Goal: Task Accomplishment & Management: Use online tool/utility

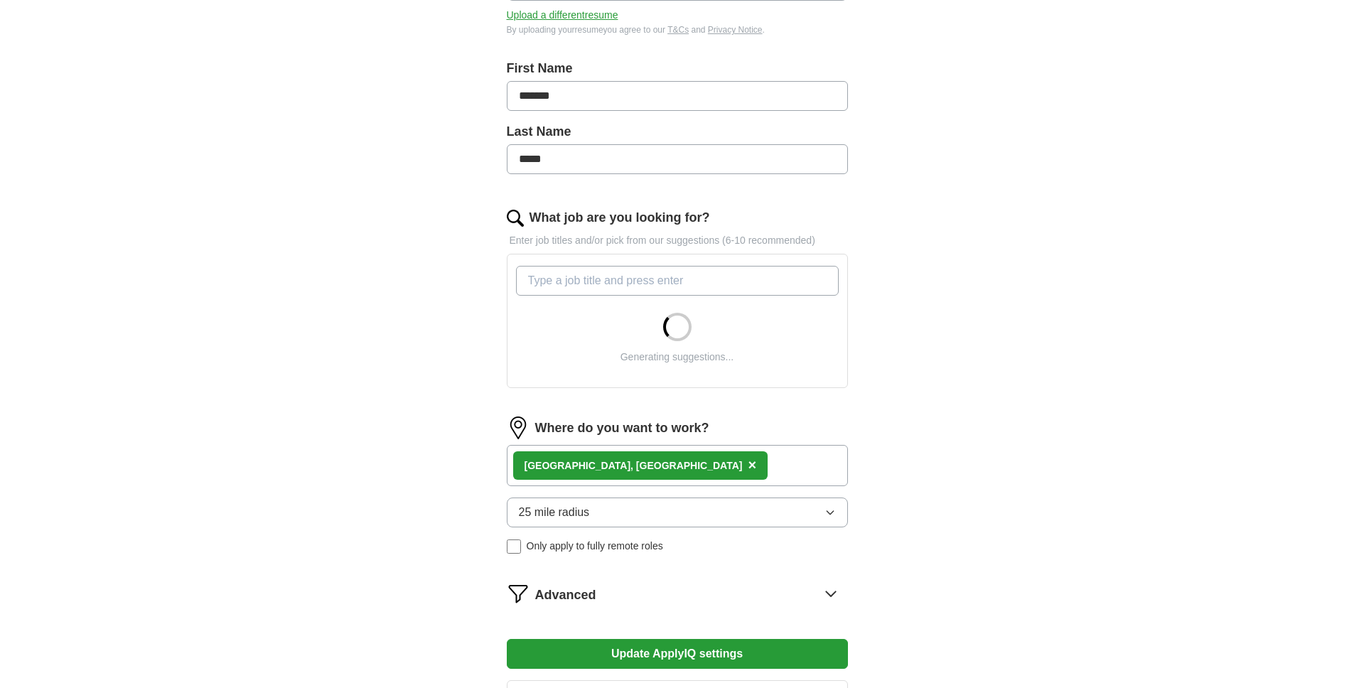
scroll to position [244, 0]
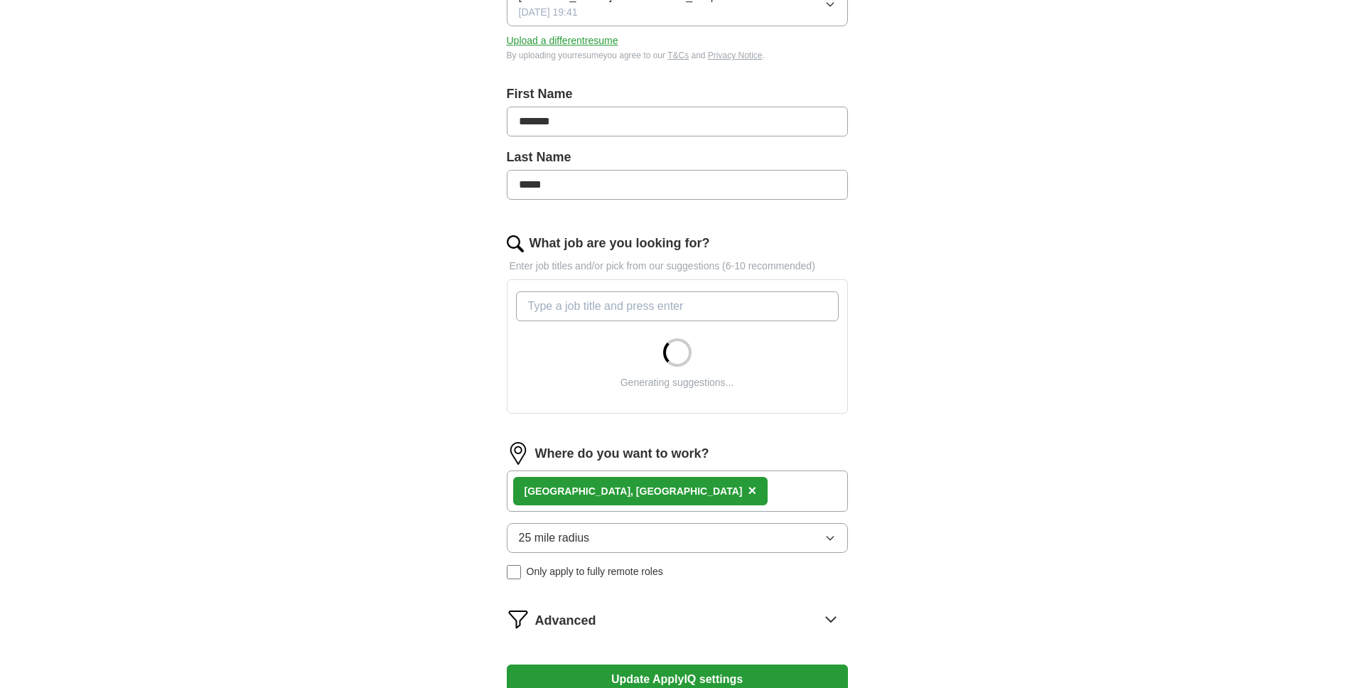
click at [735, 306] on input "What job are you looking for?" at bounding box center [677, 306] width 323 height 30
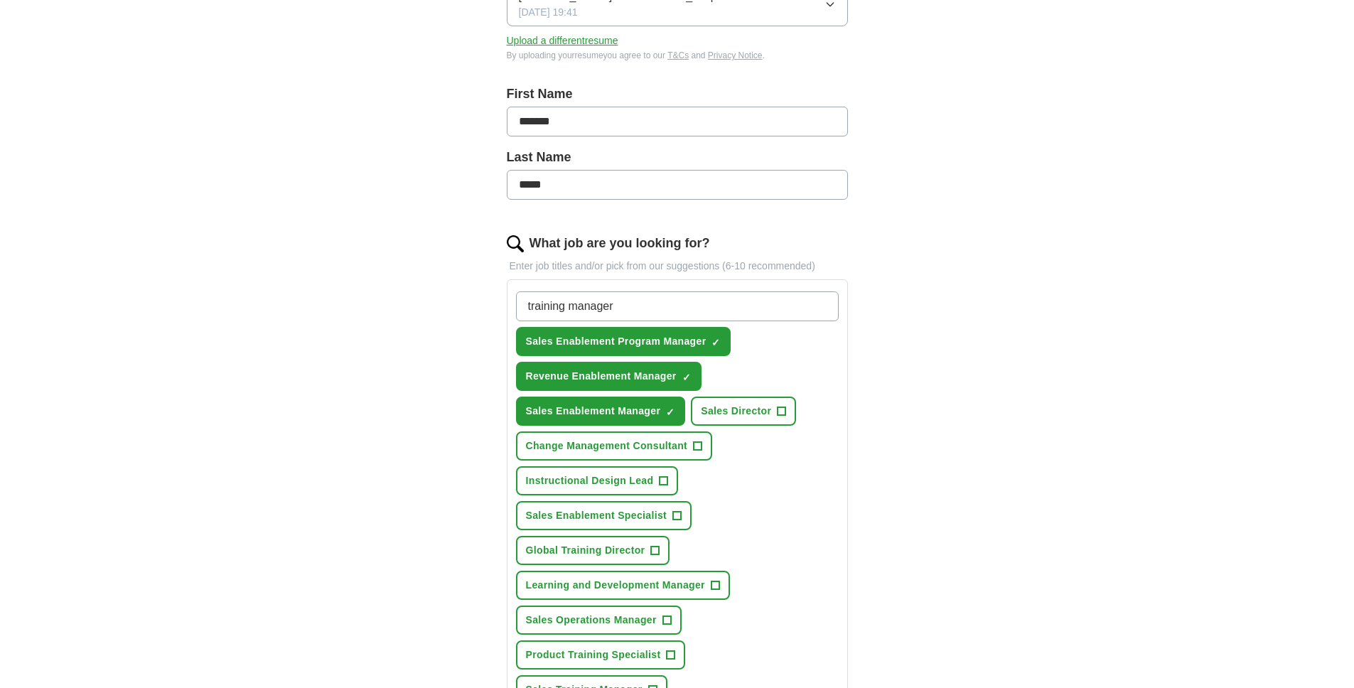
type input "training manager"
click at [651, 545] on span "+" at bounding box center [655, 550] width 9 height 11
click at [676, 523] on button "Sales Enablement Specialist +" at bounding box center [604, 515] width 176 height 29
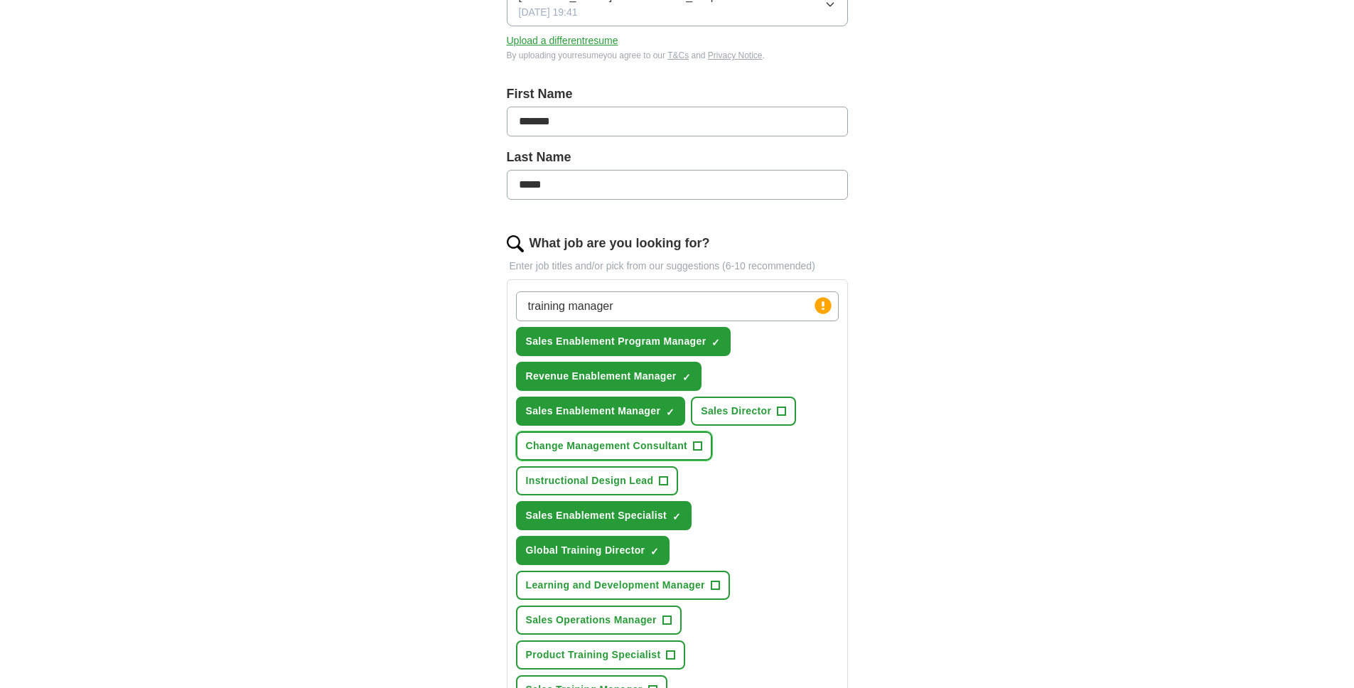
click at [693, 446] on button "Change Management Consultant +" at bounding box center [614, 445] width 197 height 29
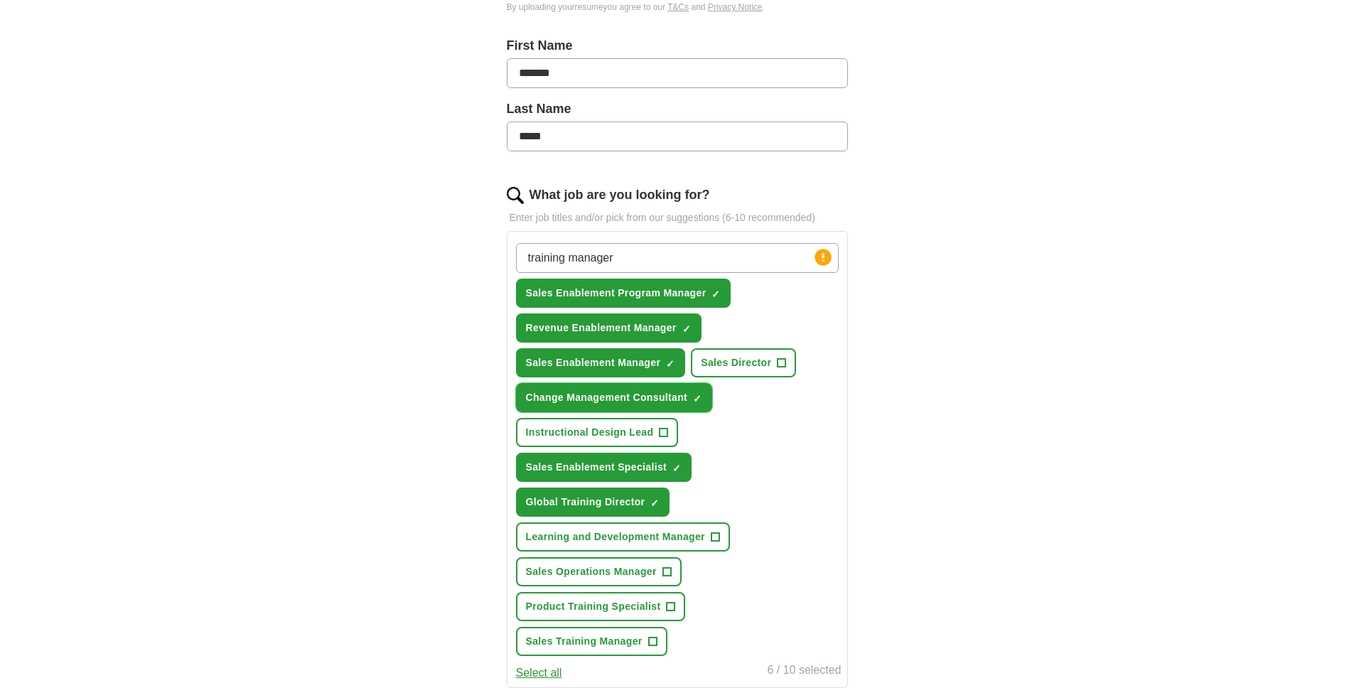
scroll to position [306, 0]
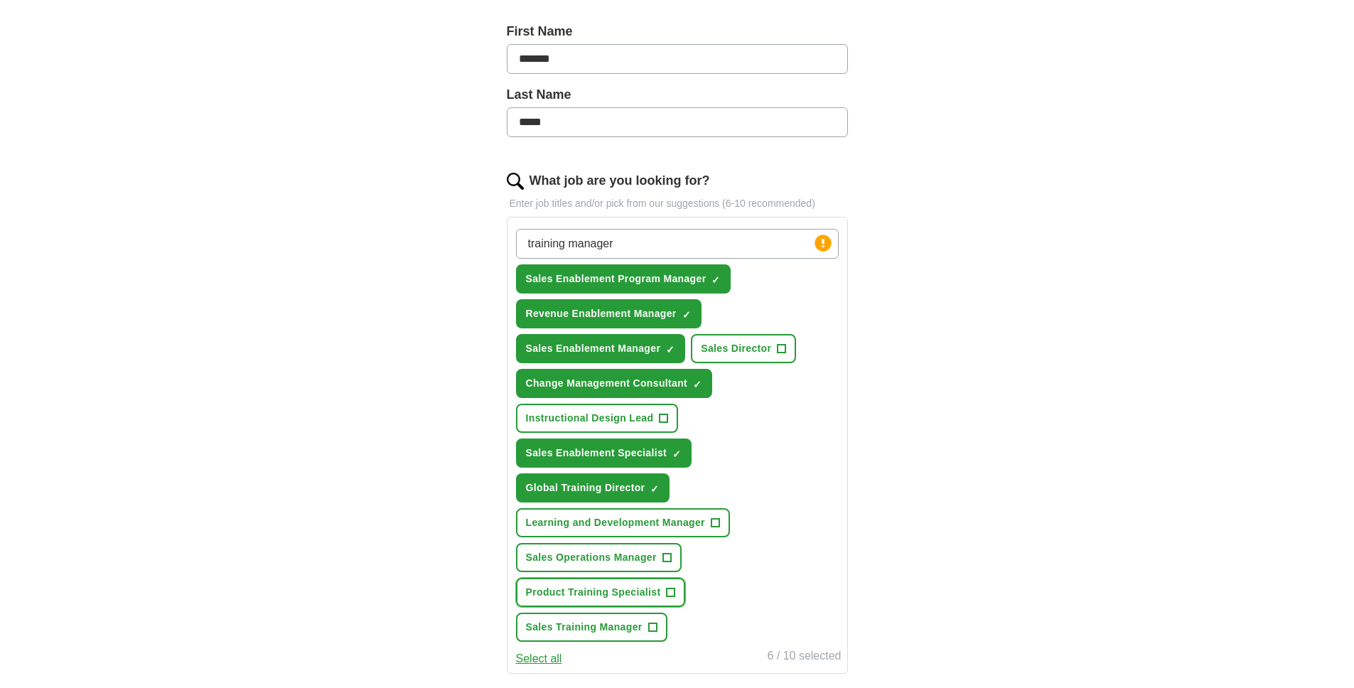
click at [661, 591] on button "Product Training Specialist +" at bounding box center [601, 592] width 170 height 29
click at [651, 625] on span "+" at bounding box center [652, 627] width 9 height 11
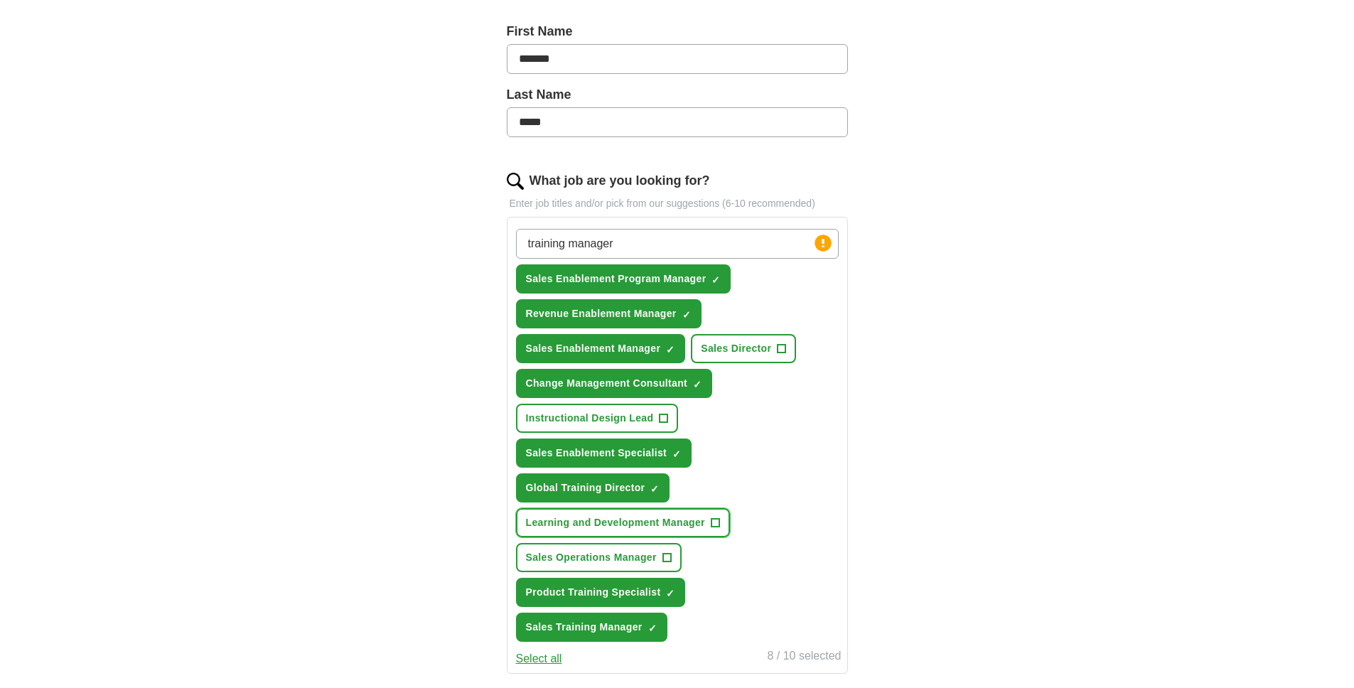
click at [711, 532] on button "Learning and Development Manager +" at bounding box center [623, 522] width 214 height 29
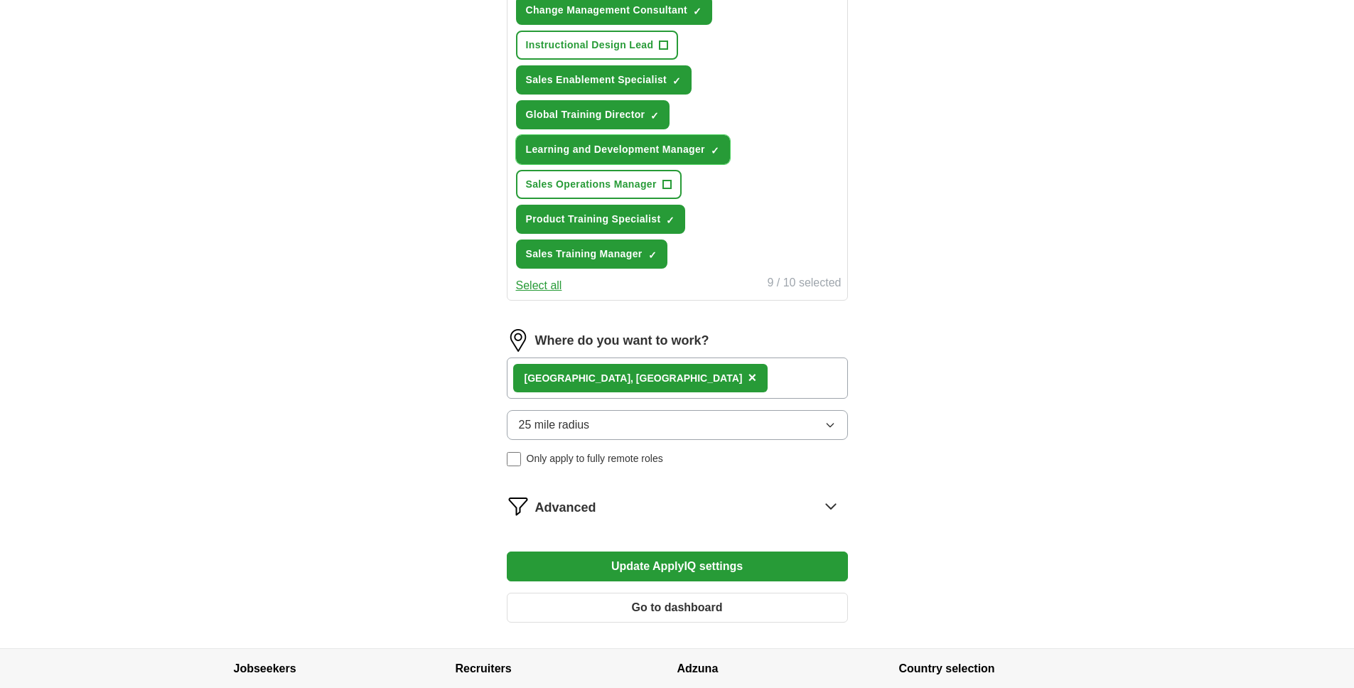
scroll to position [704, 0]
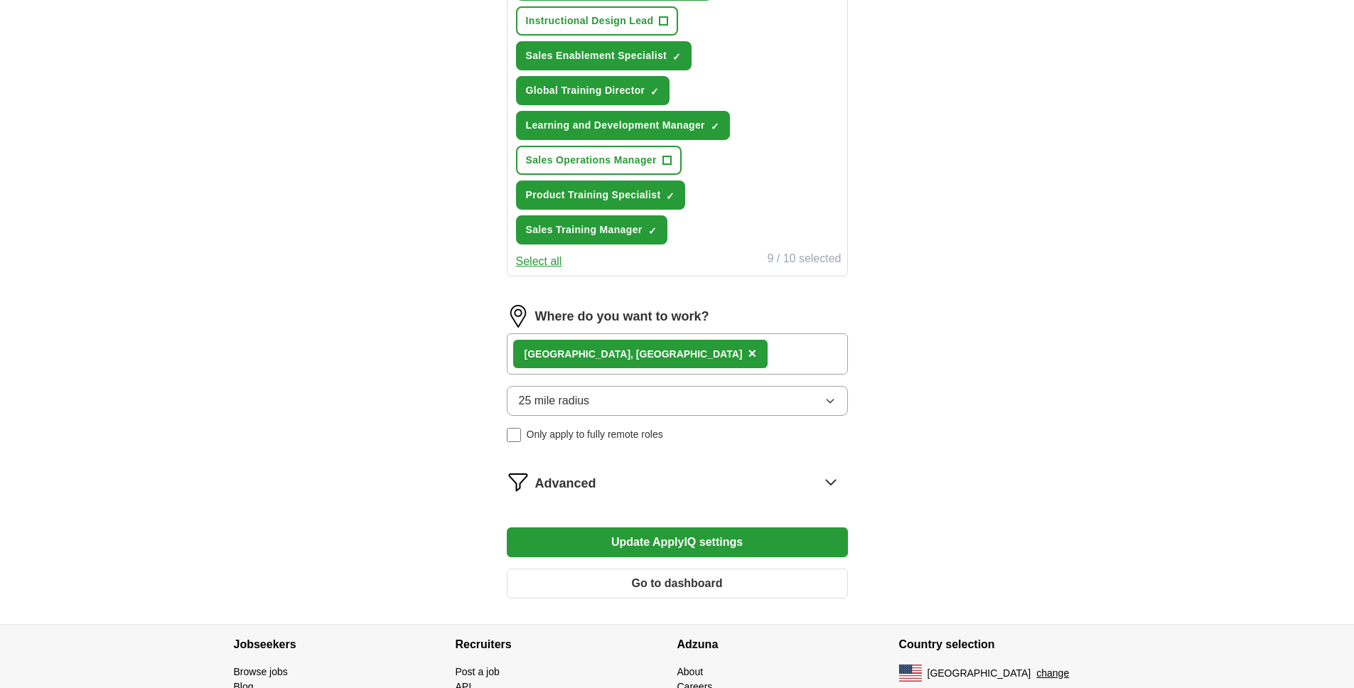
click at [819, 399] on button "25 mile radius" at bounding box center [677, 401] width 341 height 30
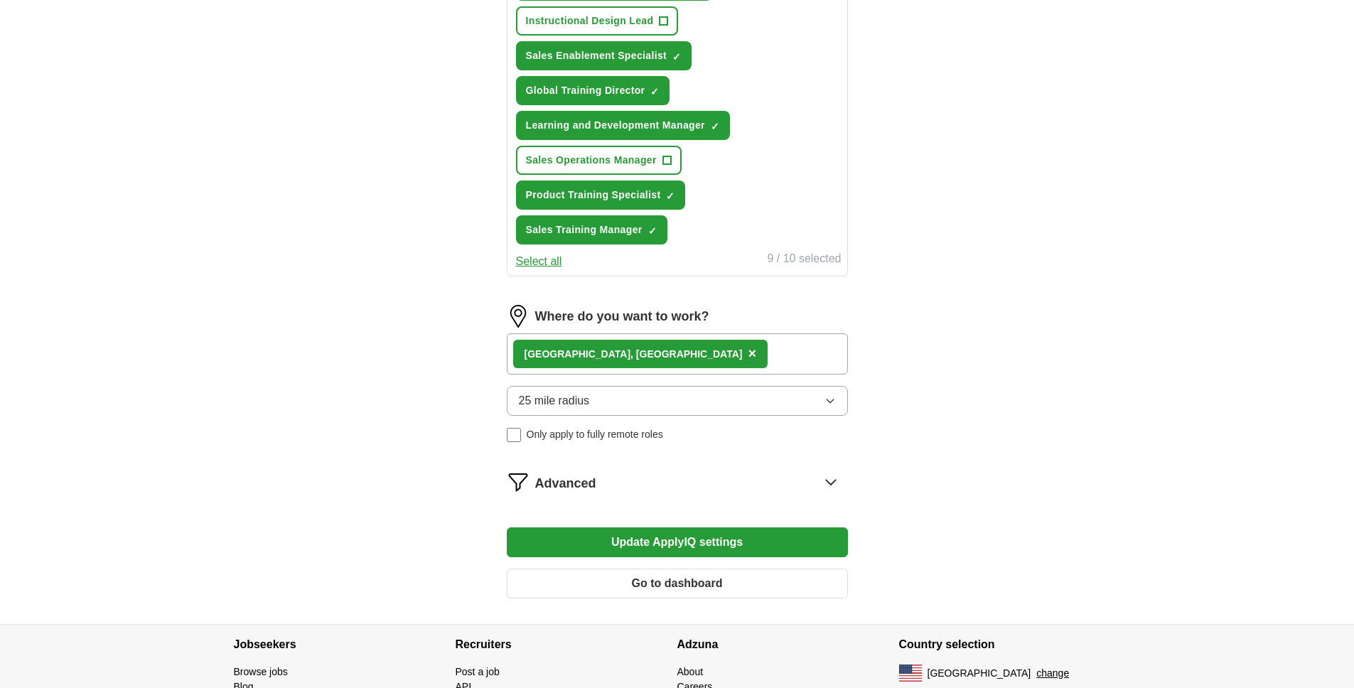
scroll to position [706, 0]
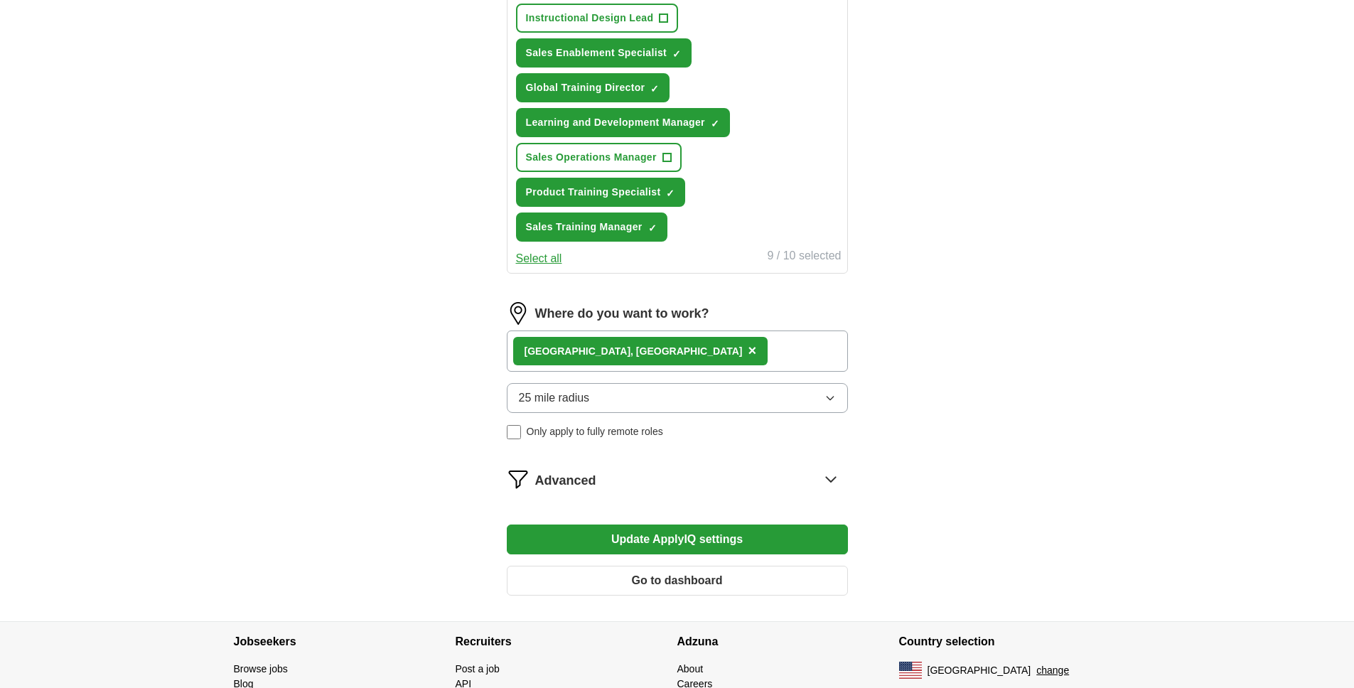
click at [618, 425] on span "Only apply to fully remote roles" at bounding box center [595, 431] width 136 height 15
click at [667, 355] on div "[GEOGRAPHIC_DATA], [GEOGRAPHIC_DATA] ×" at bounding box center [677, 350] width 341 height 41
click at [624, 355] on div "[GEOGRAPHIC_DATA], [GEOGRAPHIC_DATA] ×" at bounding box center [677, 350] width 341 height 41
click at [748, 353] on span "×" at bounding box center [752, 351] width 9 height 16
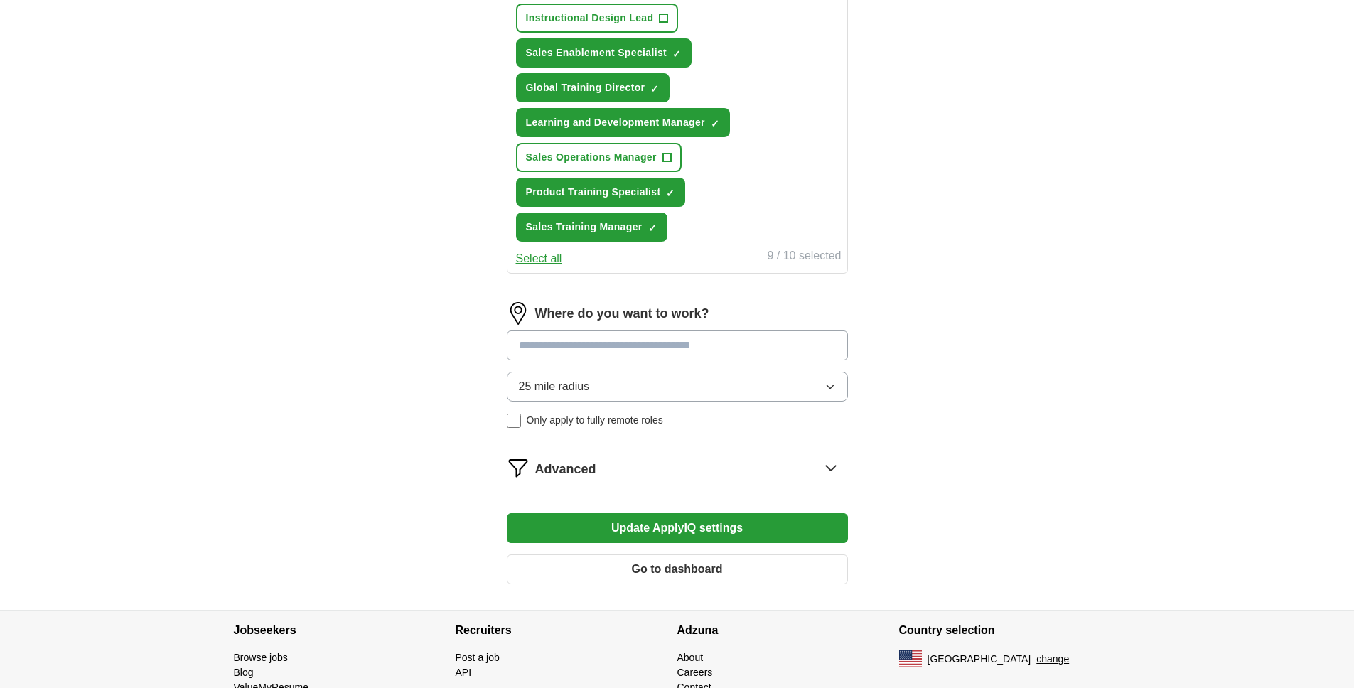
click at [605, 346] on input at bounding box center [677, 345] width 341 height 30
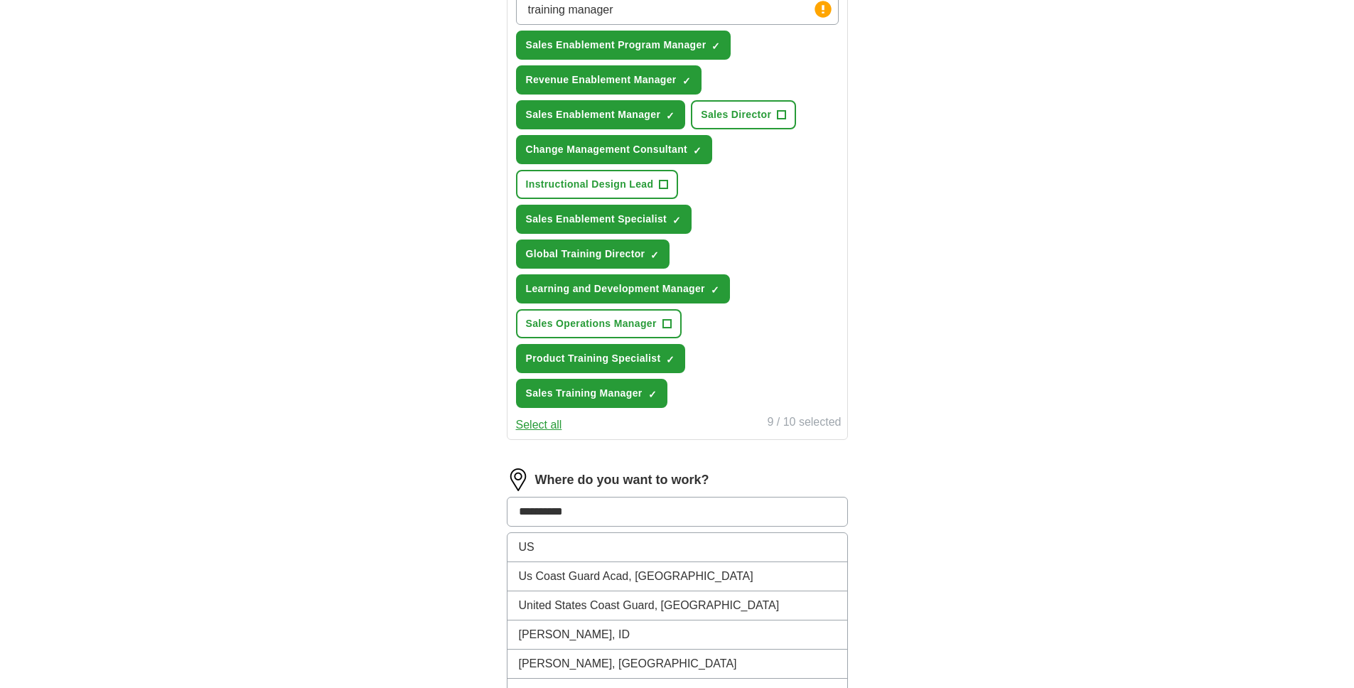
scroll to position [772, 0]
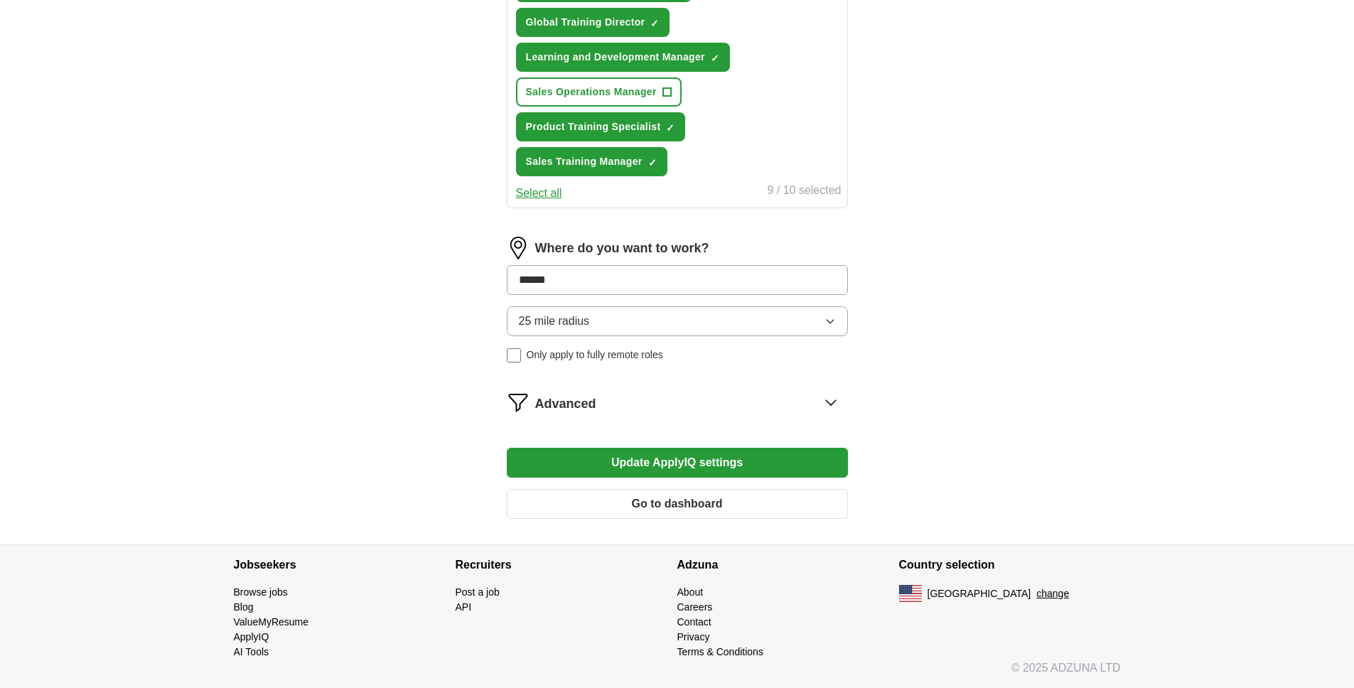
click at [507, 448] on button "Update ApplyIQ settings" at bounding box center [677, 463] width 341 height 30
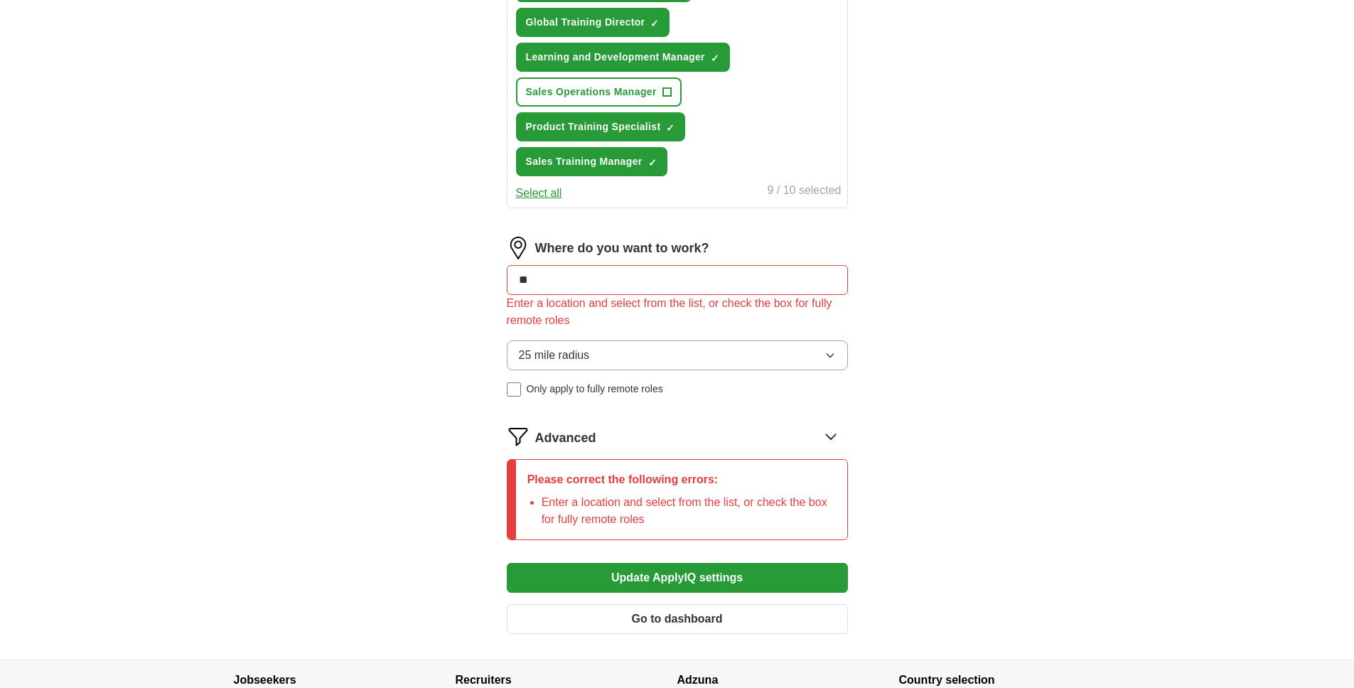
type input "*"
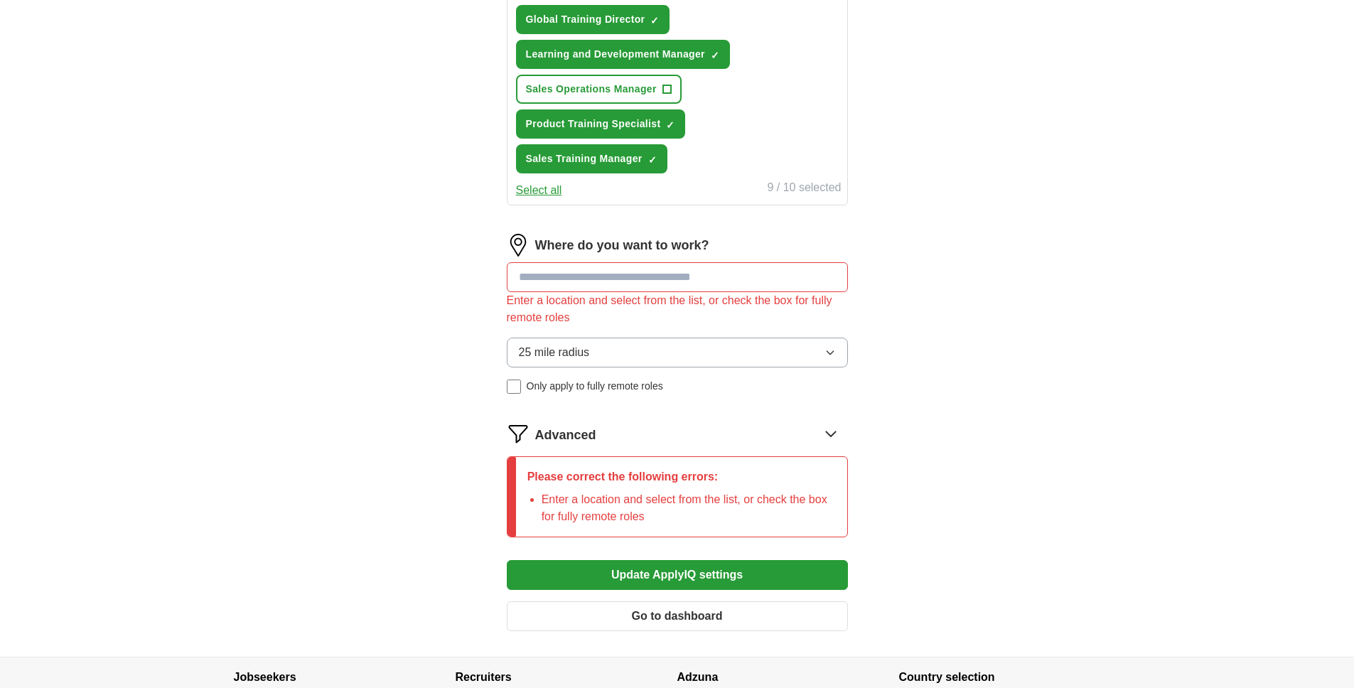
click at [636, 394] on div "Where do you want to work? Enter a location and select from the list, or check …" at bounding box center [677, 319] width 341 height 171
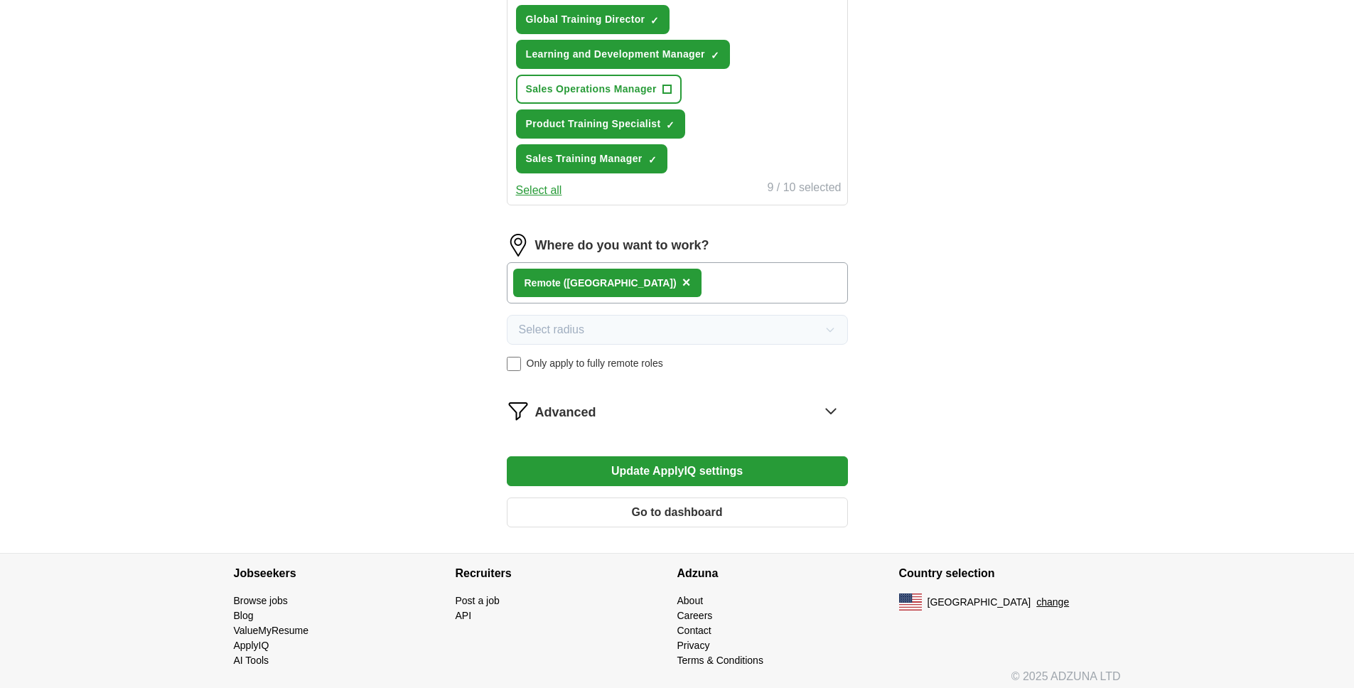
drag, startPoint x: 708, startPoint y: 465, endPoint x: 716, endPoint y: 462, distance: 7.9
click at [708, 465] on button "Update ApplyIQ settings" at bounding box center [677, 471] width 341 height 30
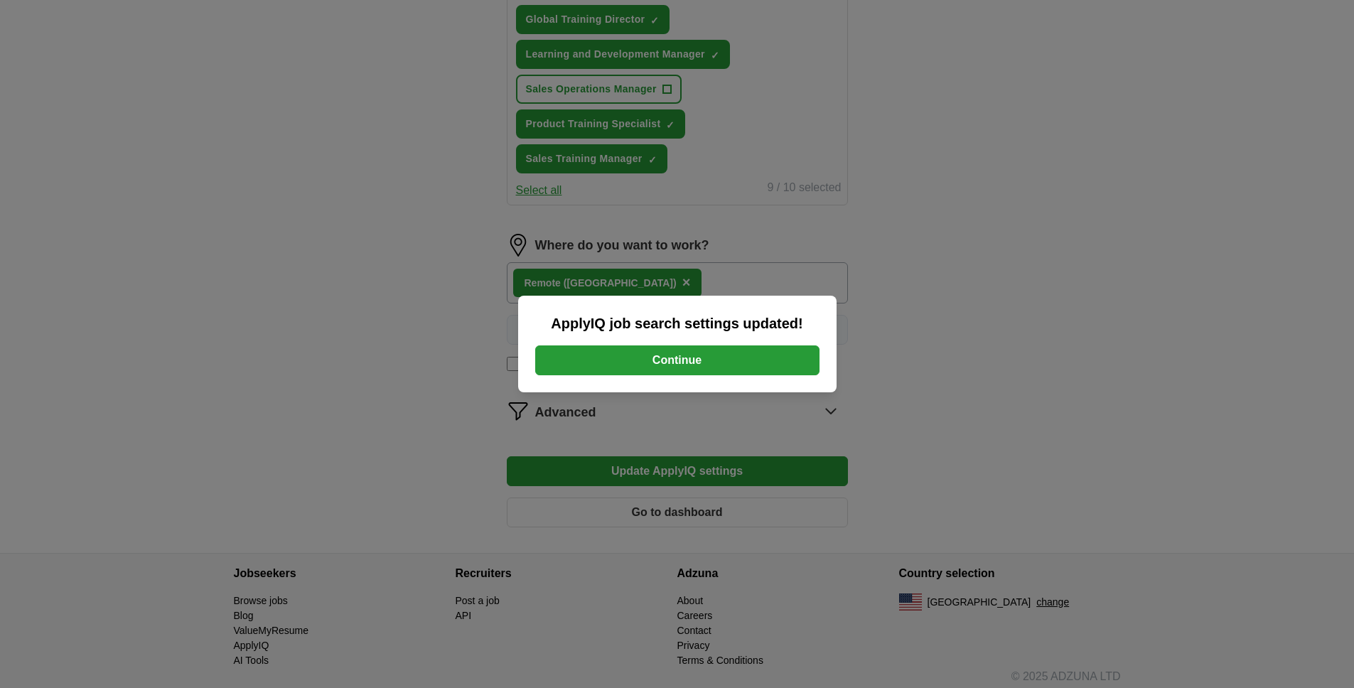
click at [716, 367] on button "Continue" at bounding box center [677, 360] width 284 height 30
